Goal: Transaction & Acquisition: Purchase product/service

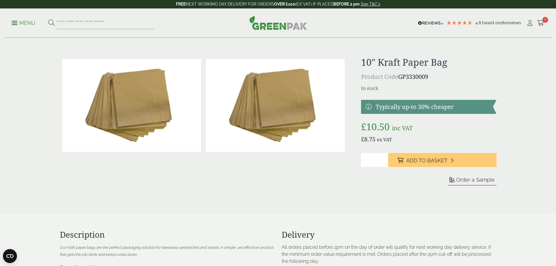
click at [16, 23] on p "Menu" at bounding box center [24, 23] width 24 height 7
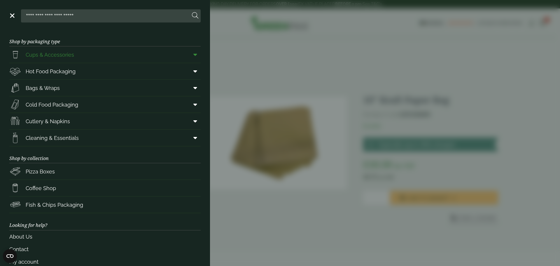
click at [194, 54] on icon at bounding box center [196, 55] width 4 height 6
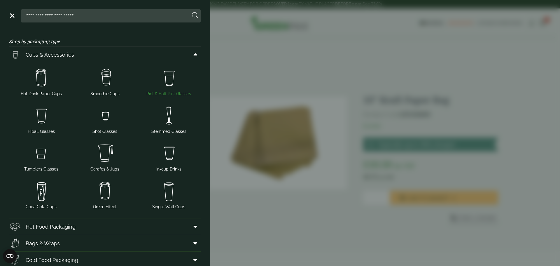
click at [169, 80] on img at bounding box center [168, 77] width 59 height 23
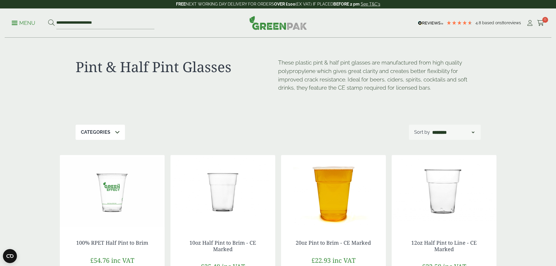
scroll to position [58, 0]
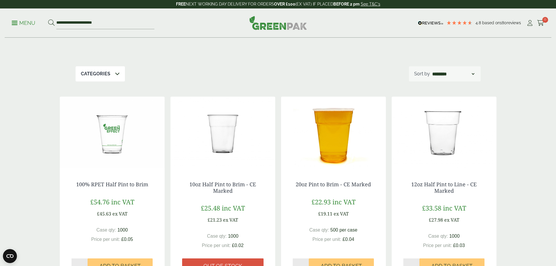
click at [335, 142] on img at bounding box center [333, 133] width 105 height 73
